Goal: Answer question/provide support: Ask a question

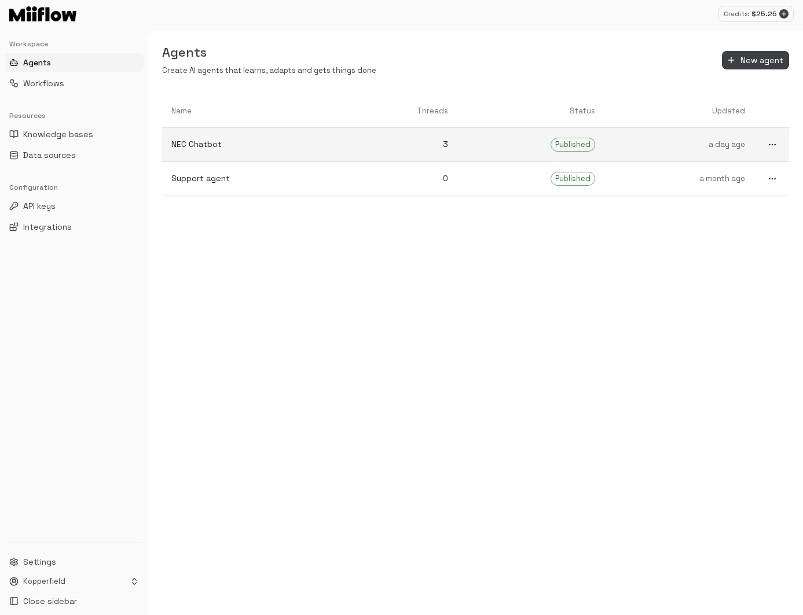
click at [299, 146] on p "NEC Chatbot" at bounding box center [251, 144] width 161 height 12
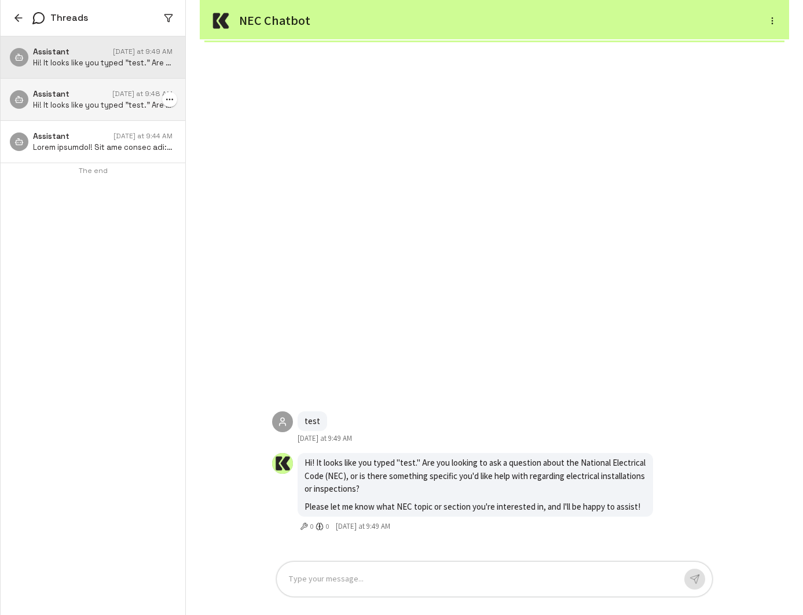
click at [63, 105] on p "Hi! It looks like you typed "test." Are you looking to ask a question about the…" at bounding box center [103, 105] width 140 height 11
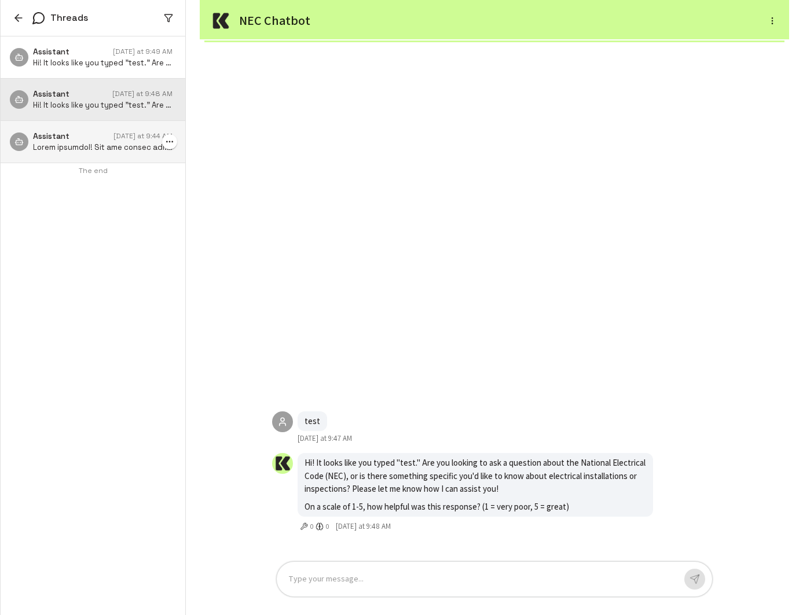
click at [91, 144] on p at bounding box center [103, 147] width 140 height 11
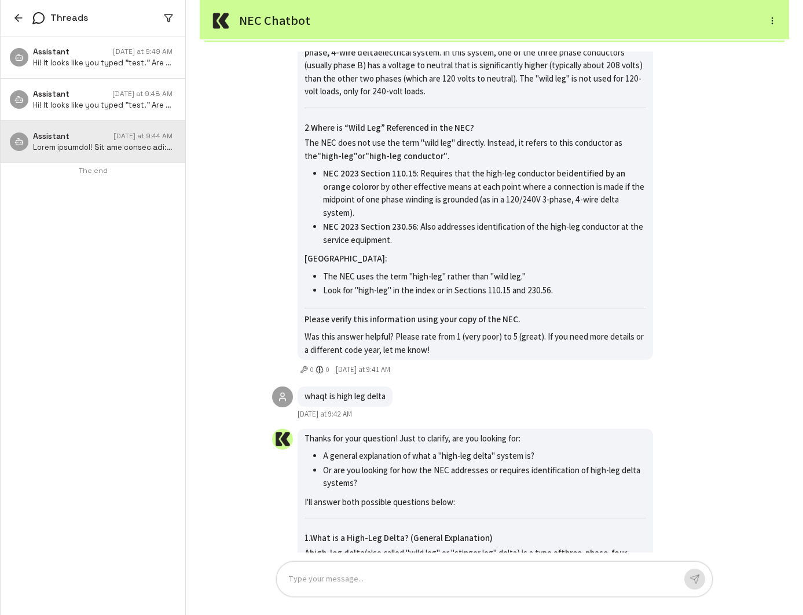
scroll to position [-1625, 0]
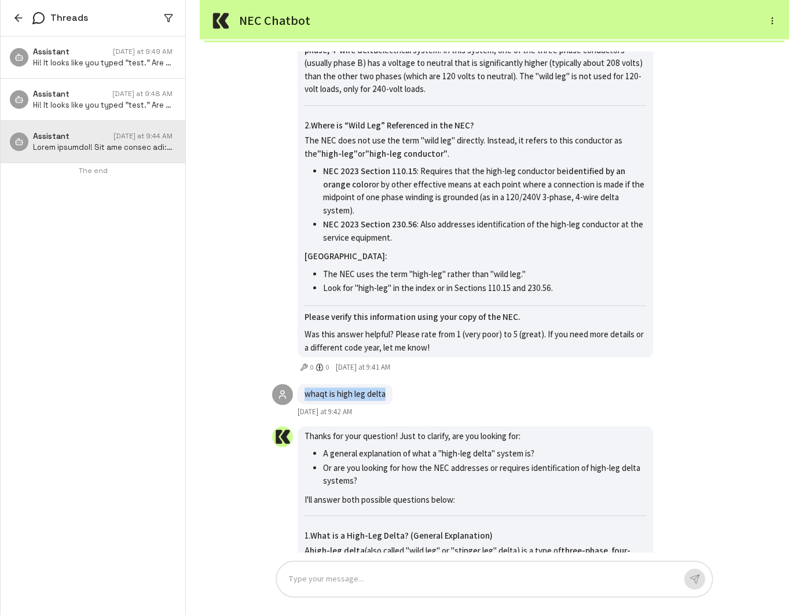
drag, startPoint x: 305, startPoint y: 393, endPoint x: 390, endPoint y: 394, distance: 85.1
click at [390, 394] on div "whaqt is high leg delta" at bounding box center [345, 394] width 95 height 20
copy p "whaqt is high leg delta"
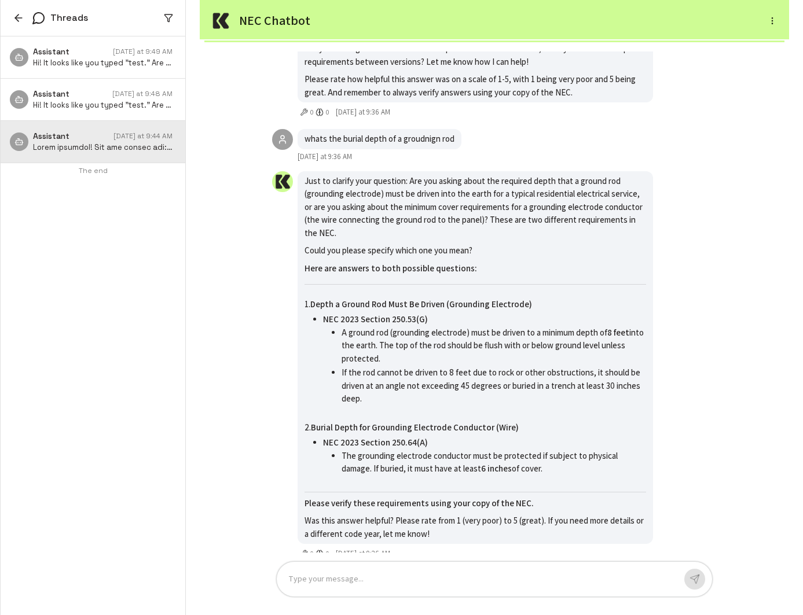
scroll to position [-3411, 0]
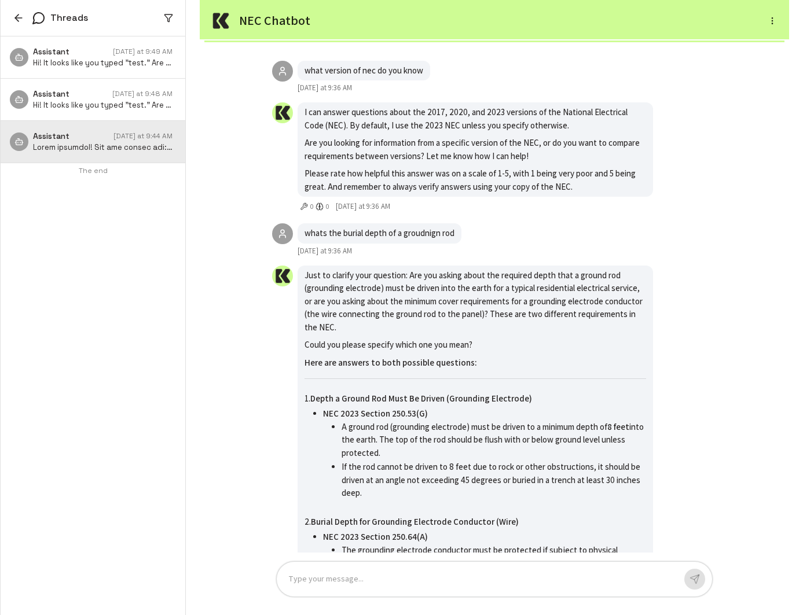
click at [16, 16] on icon "button" at bounding box center [19, 18] width 12 height 12
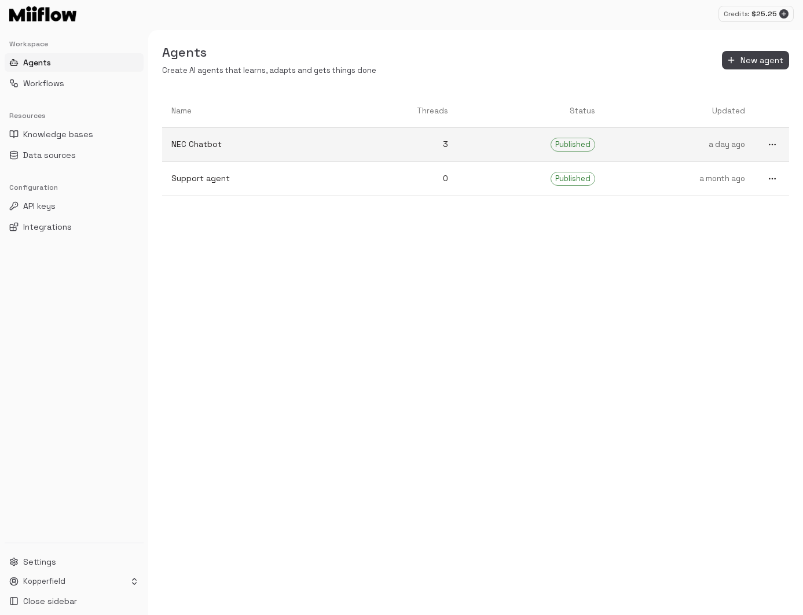
click at [303, 134] on link "NEC Chatbot" at bounding box center [251, 144] width 179 height 31
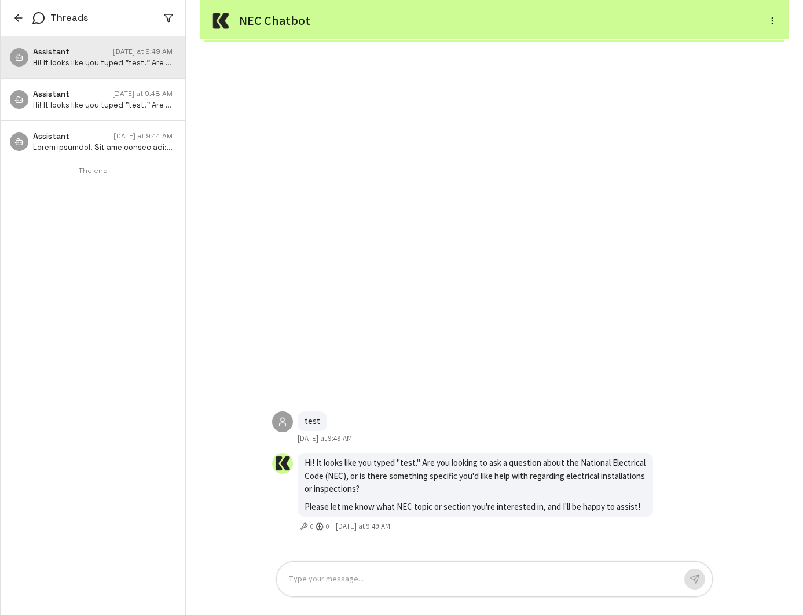
click at [17, 13] on icon "button" at bounding box center [19, 18] width 12 height 12
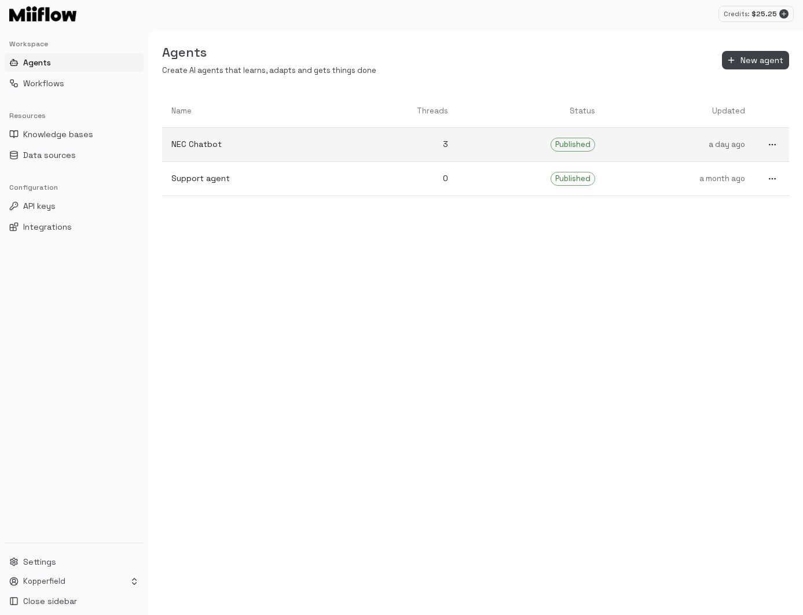
click at [772, 148] on icon "more" at bounding box center [772, 144] width 9 height 9
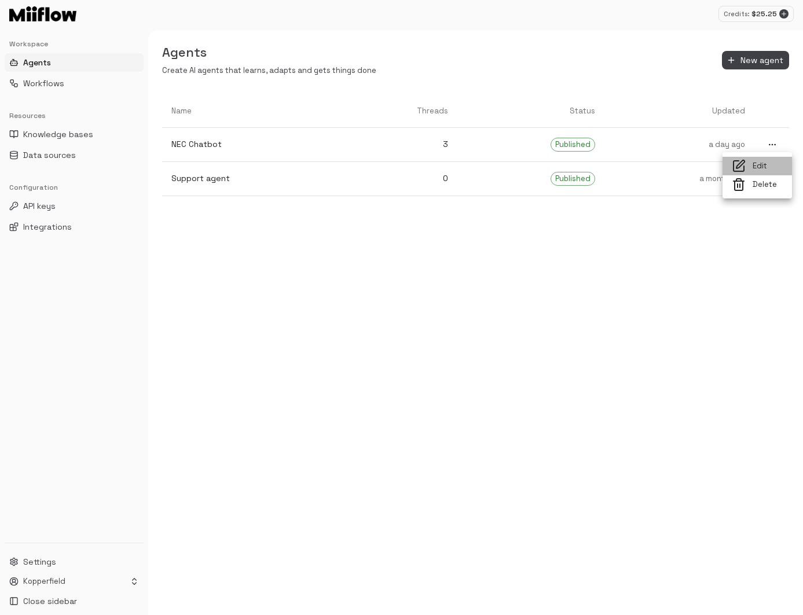
click at [765, 163] on span "Edit" at bounding box center [768, 166] width 30 height 11
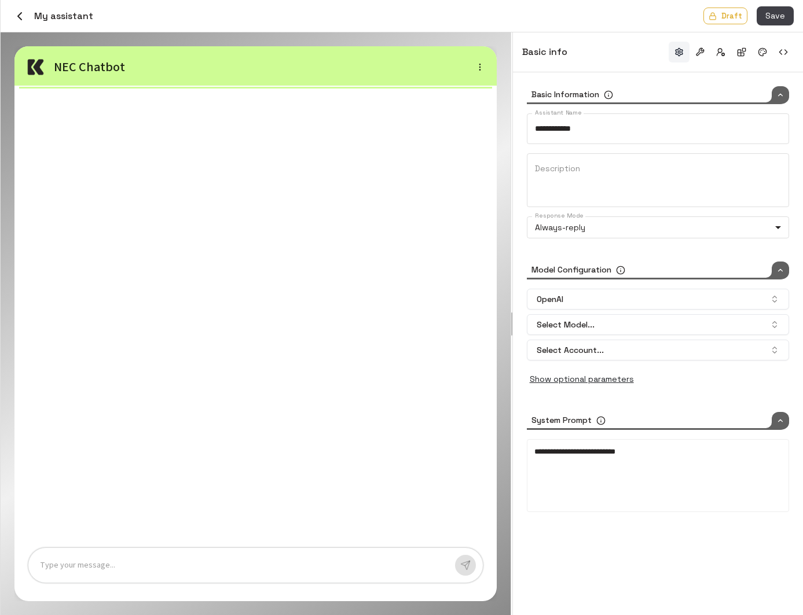
type input "**********"
type input "*****"
type input "***"
click at [364, 565] on p at bounding box center [243, 565] width 406 height 13
click at [458, 566] on button "button" at bounding box center [465, 565] width 21 height 21
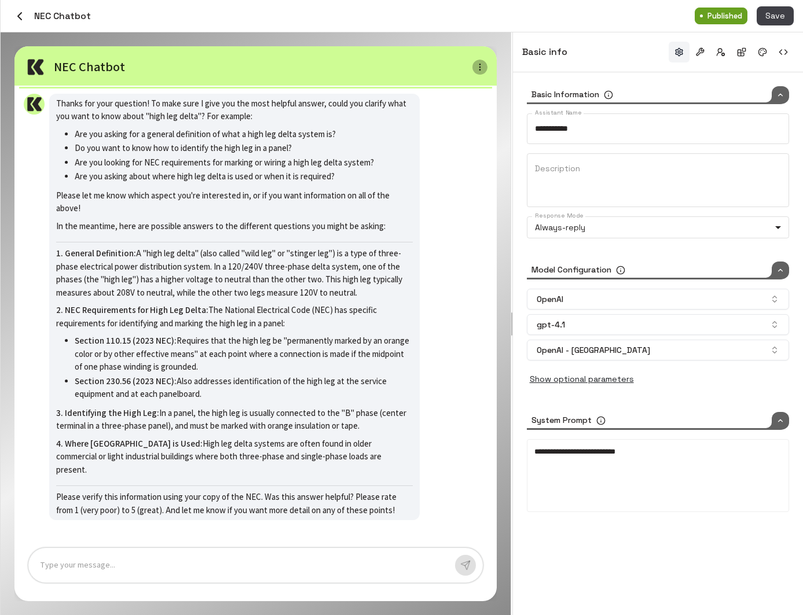
click at [481, 61] on button "button" at bounding box center [479, 67] width 15 height 15
click at [468, 85] on li "Preview as owner" at bounding box center [452, 87] width 68 height 17
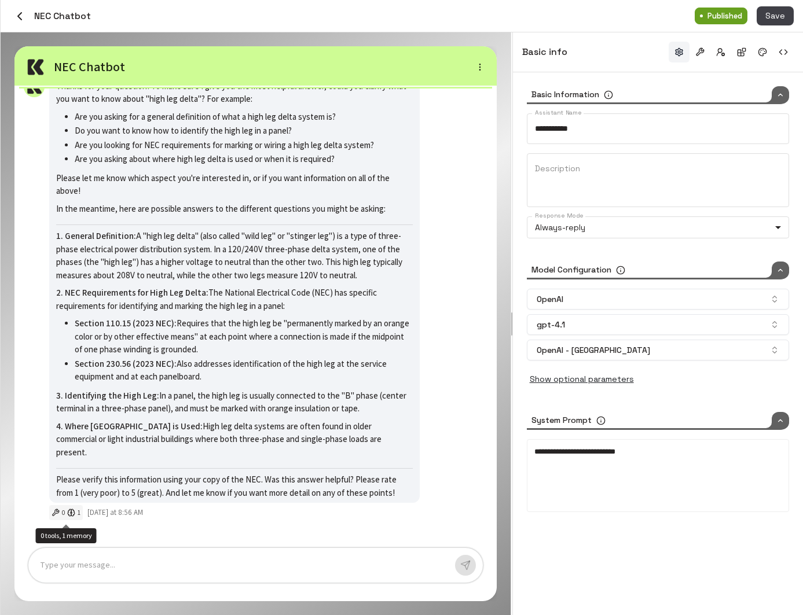
click at [74, 513] on icon "0 tools, 1 memory" at bounding box center [71, 513] width 8 height 8
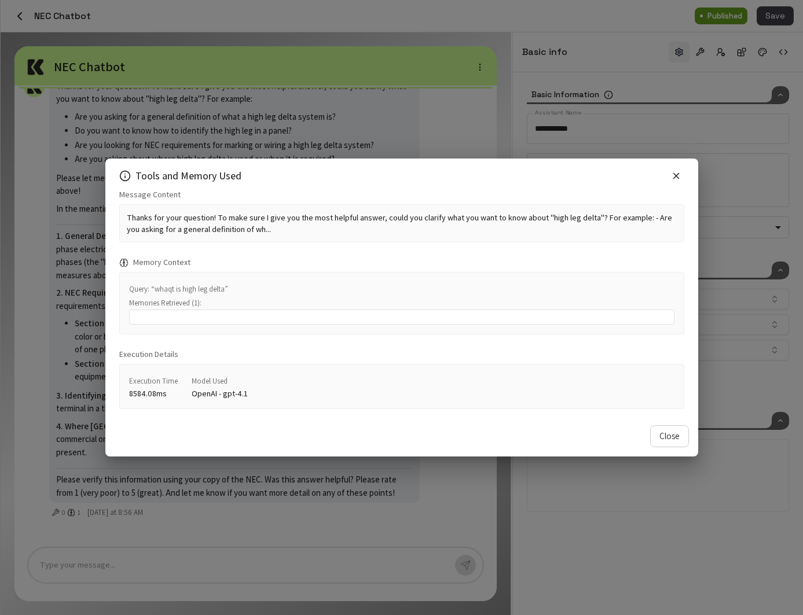
click at [201, 317] on div at bounding box center [401, 317] width 545 height 15
click at [679, 173] on icon "button" at bounding box center [676, 176] width 10 height 10
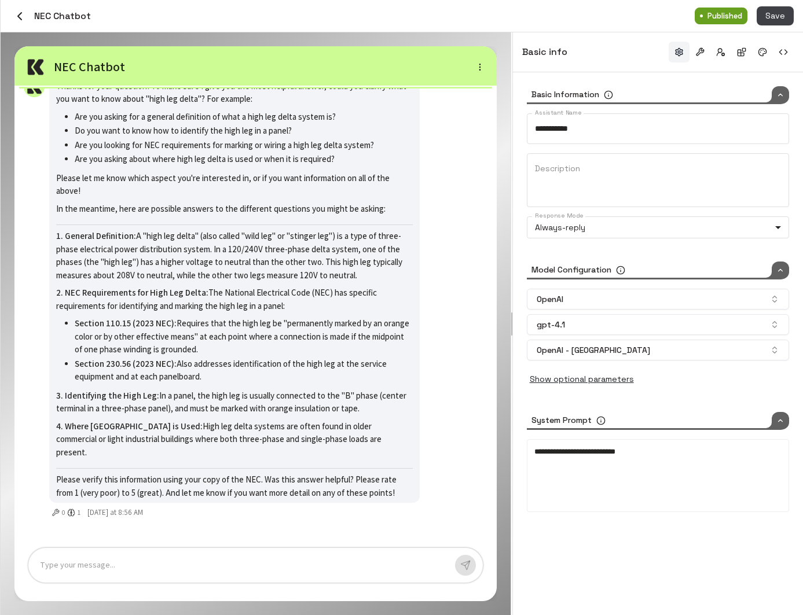
click at [611, 567] on div "**********" at bounding box center [658, 343] width 290 height 543
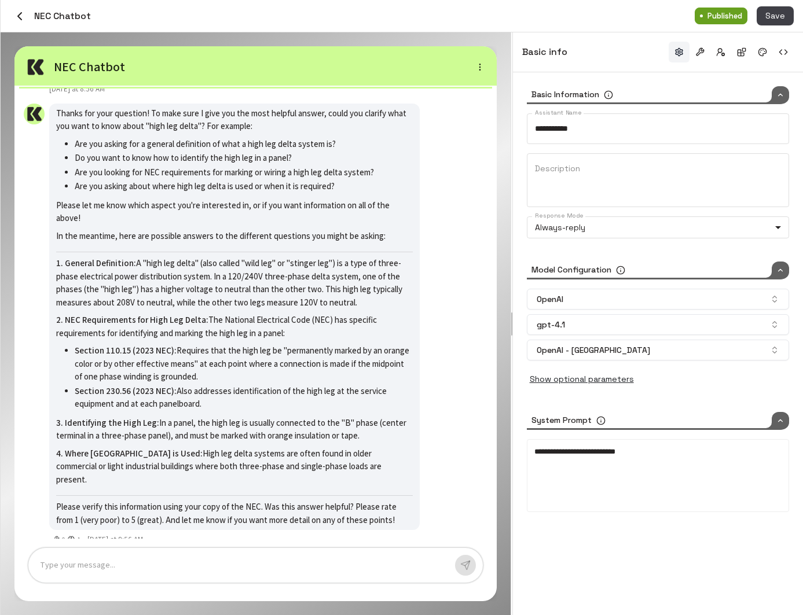
scroll to position [-50, 0]
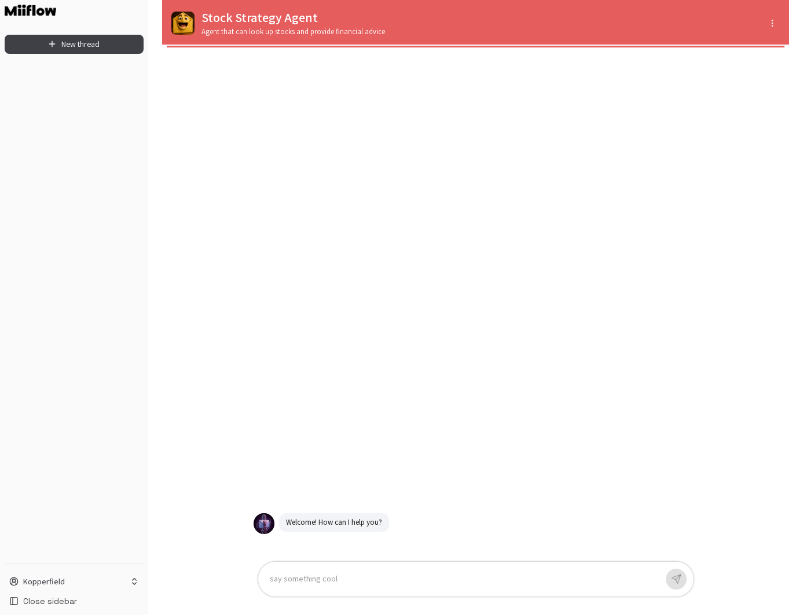
click at [386, 570] on div "say something cool" at bounding box center [475, 579] width 435 height 35
click at [376, 579] on p at bounding box center [463, 579] width 387 height 13
click at [383, 580] on p at bounding box center [463, 579] width 387 height 13
